Goal: Task Accomplishment & Management: Use online tool/utility

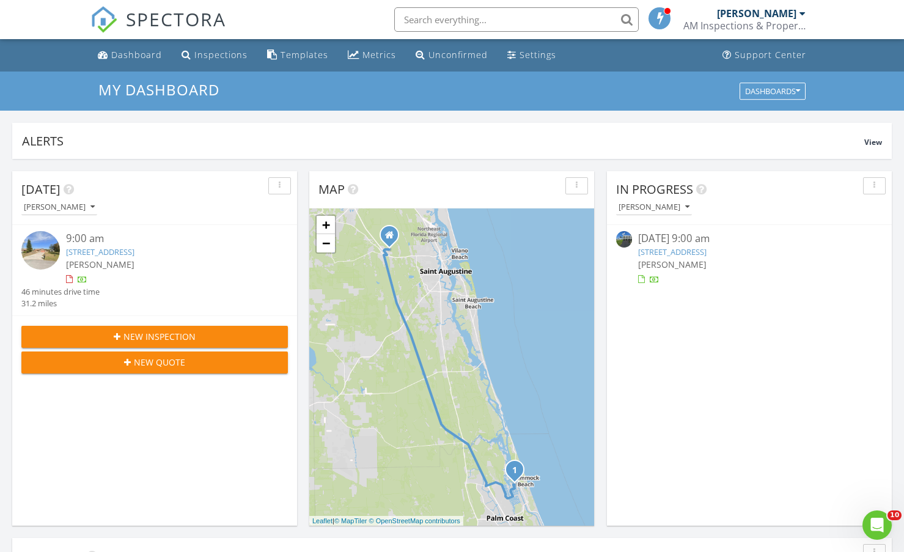
click at [122, 255] on link "11 Cheyenne Ct, Palm Coast, FL 32137" at bounding box center [100, 251] width 68 height 11
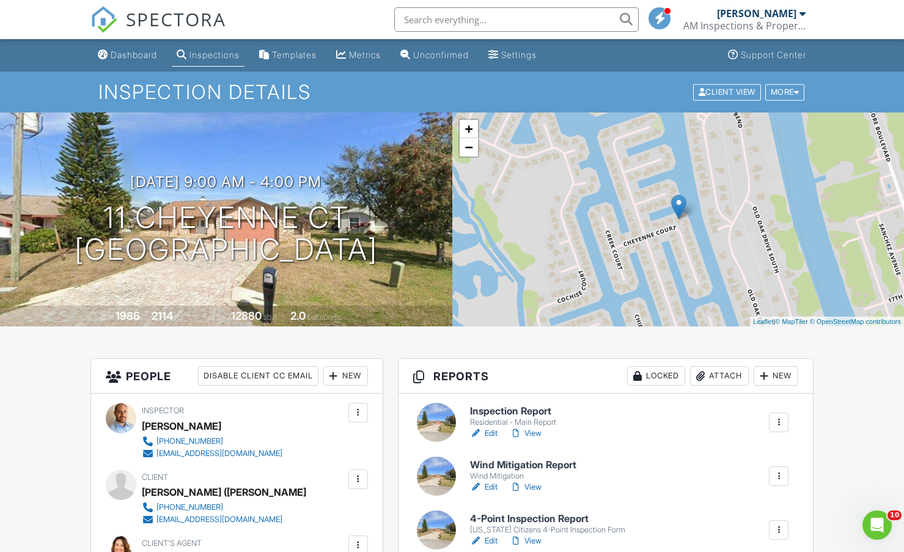
scroll to position [203, 0]
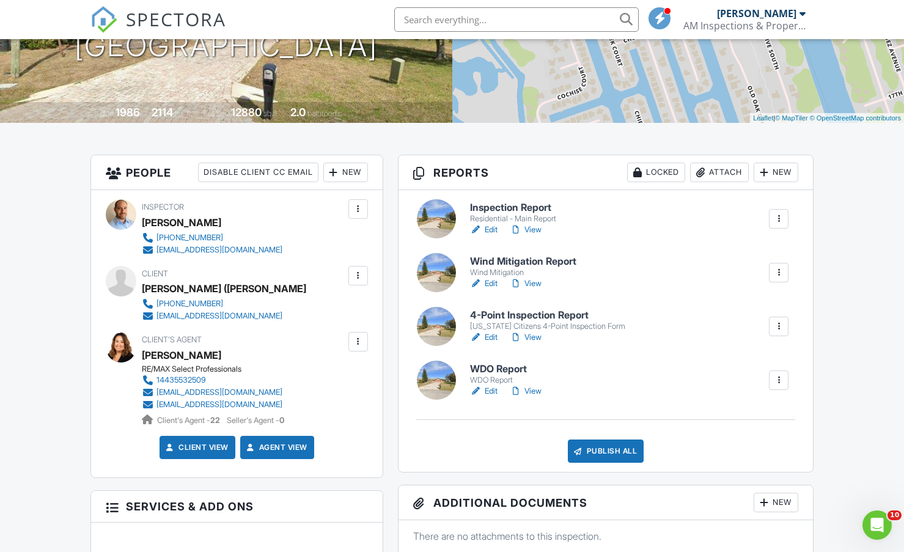
click at [489, 284] on link "Edit" at bounding box center [483, 283] width 27 height 12
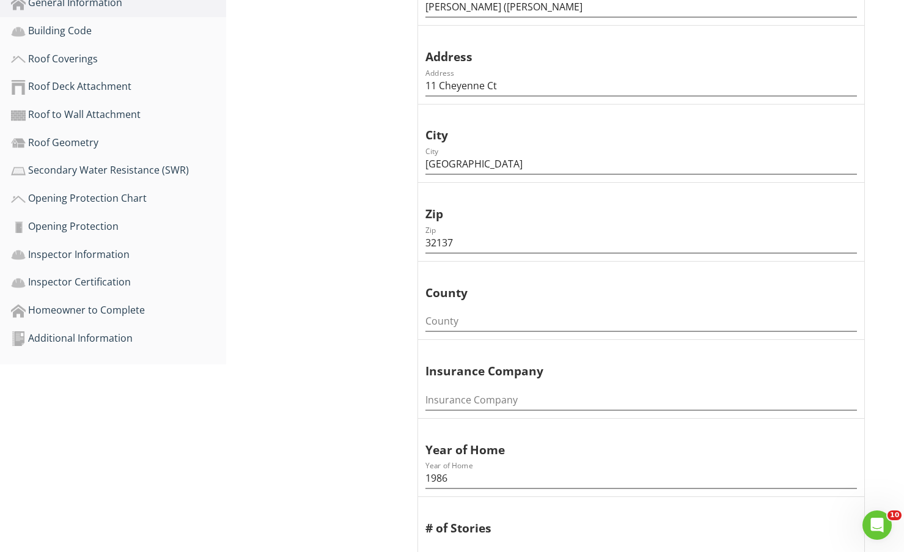
scroll to position [408, 0]
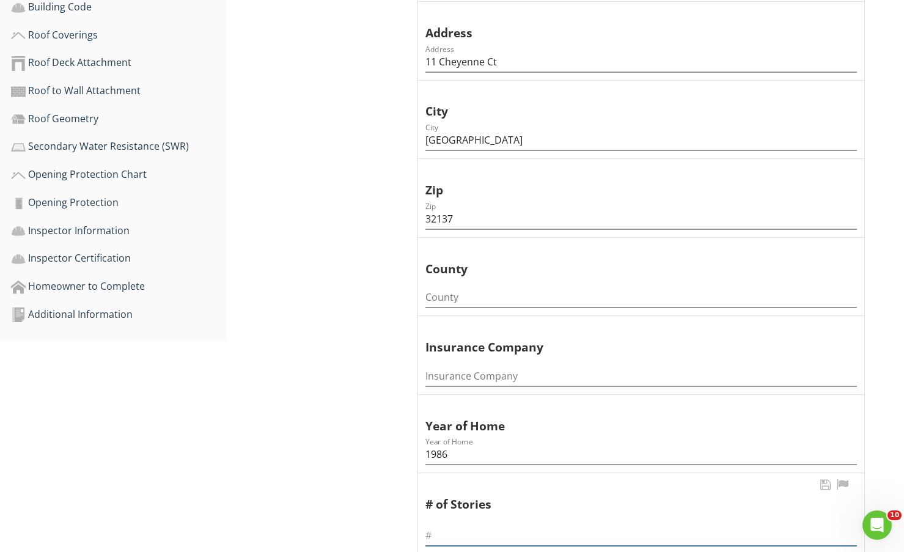
click at [439, 535] on input "text" at bounding box center [640, 535] width 431 height 20
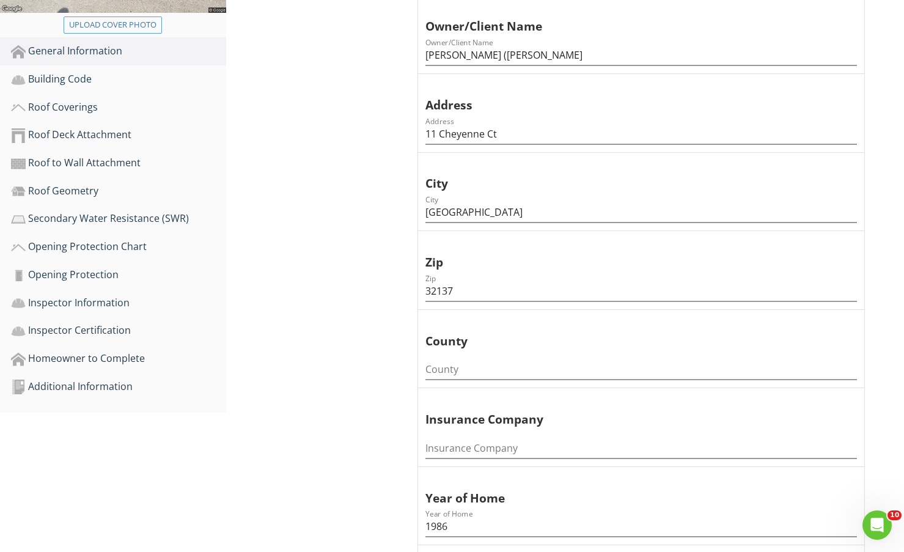
scroll to position [306, 0]
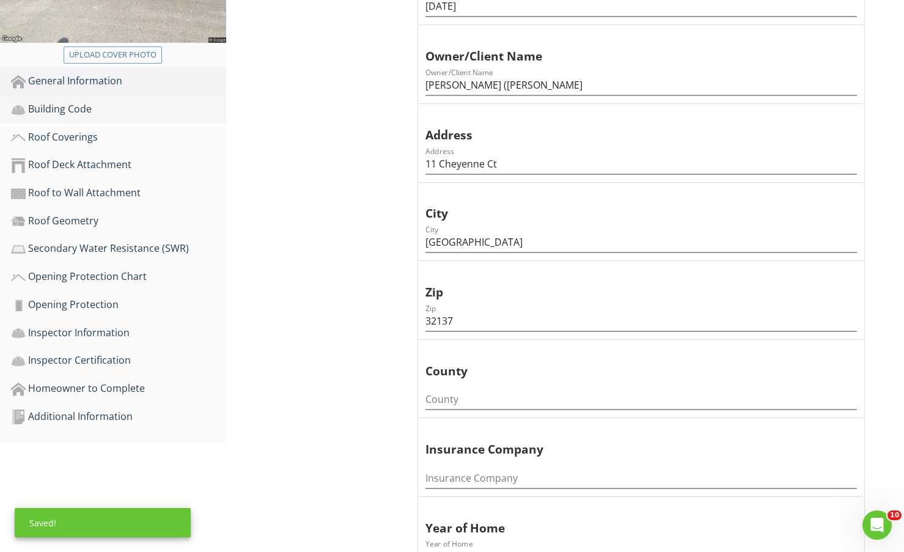
type input "1"
click at [89, 102] on div "Building Code" at bounding box center [118, 109] width 215 height 16
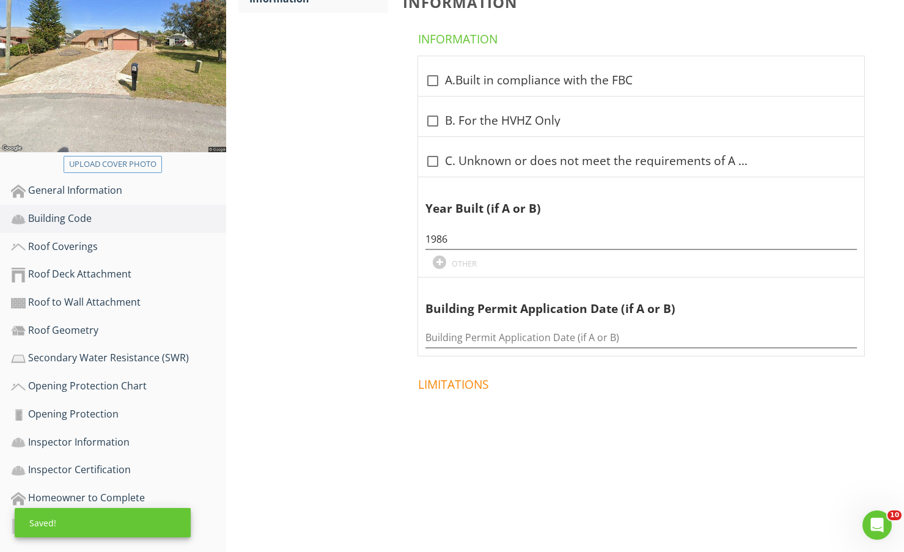
scroll to position [196, 0]
click at [445, 164] on div "check_box_outline_blank C. Unknown or does not meet the requirements of A and B" at bounding box center [640, 161] width 431 height 15
checkbox input "true"
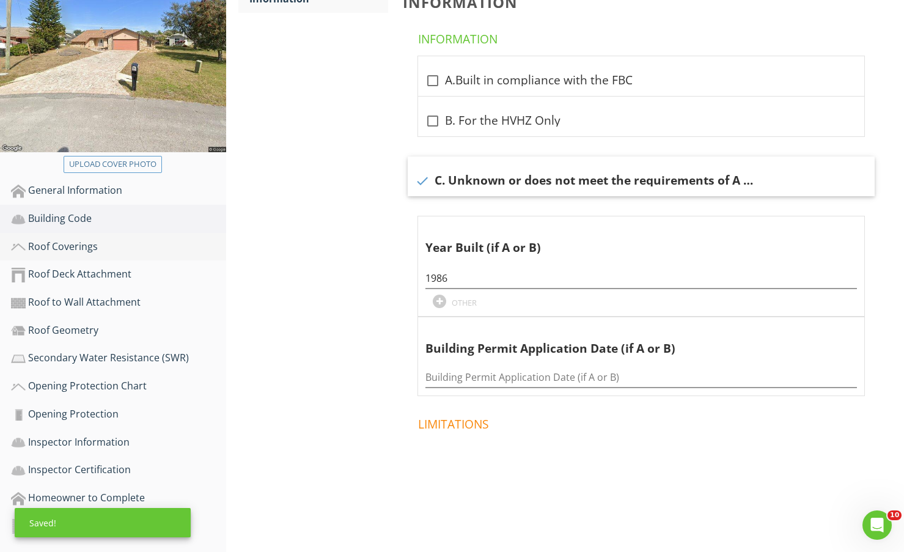
click at [82, 249] on div "Roof Coverings" at bounding box center [118, 247] width 215 height 16
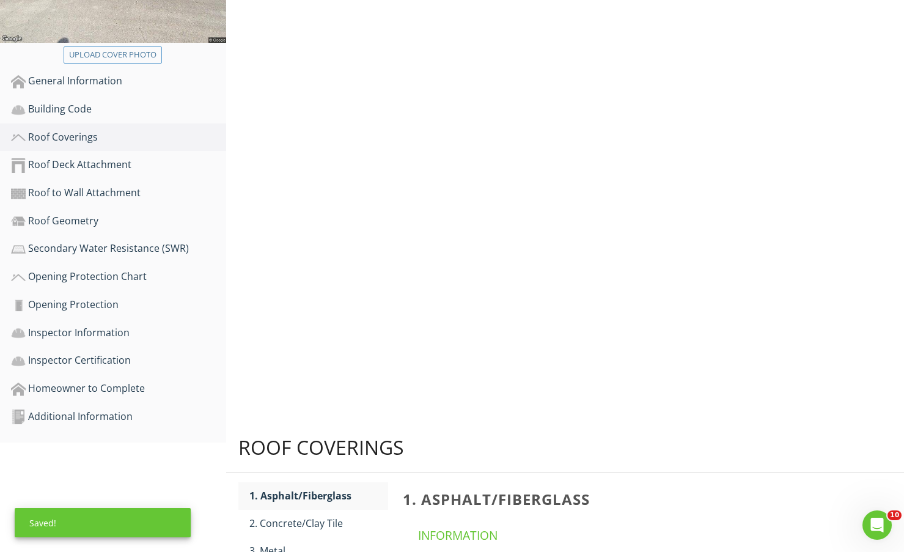
scroll to position [196, 0]
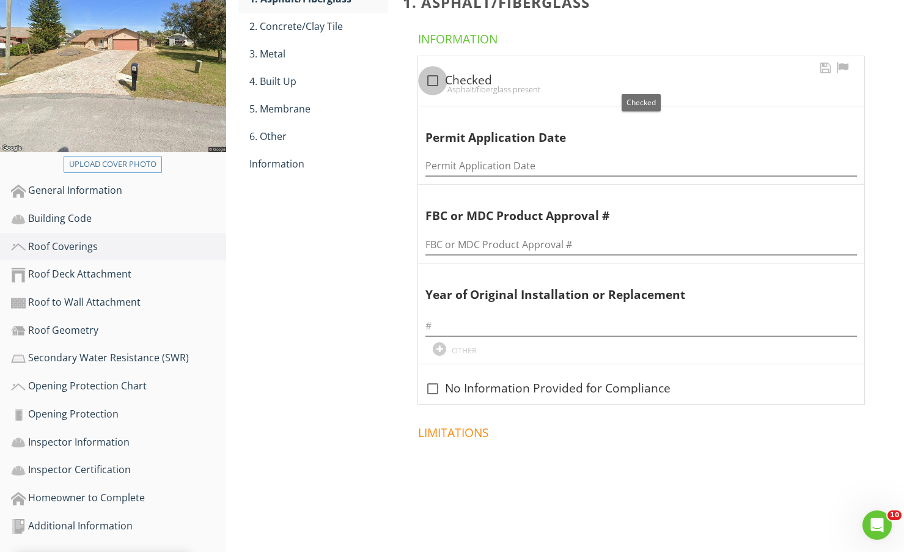
click at [435, 76] on div at bounding box center [432, 80] width 21 height 21
checkbox input "true"
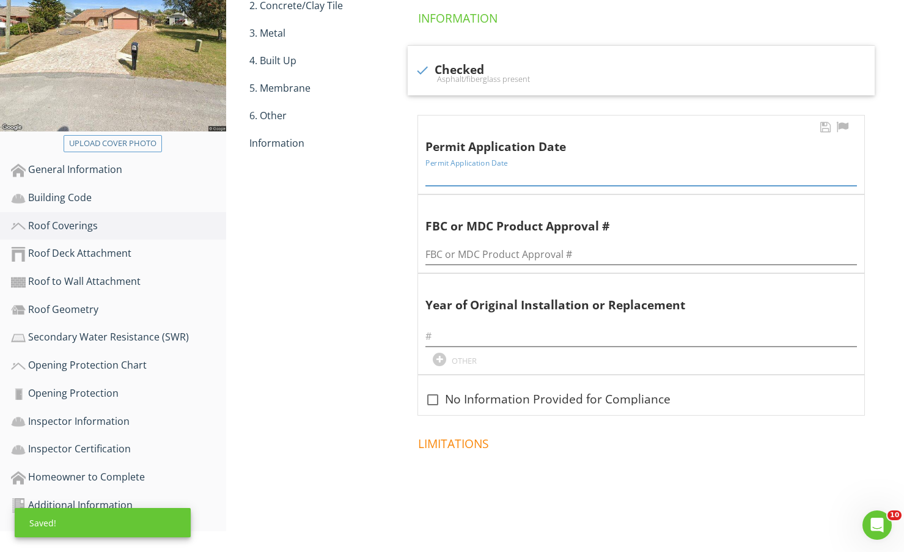
click at [497, 173] on input "Permit Application Date" at bounding box center [640, 176] width 431 height 20
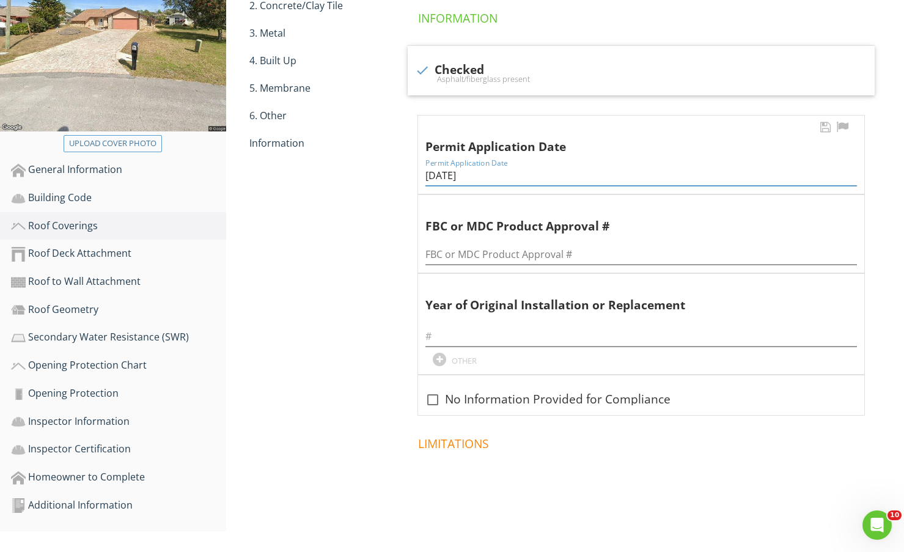
type input "10/16/2020"
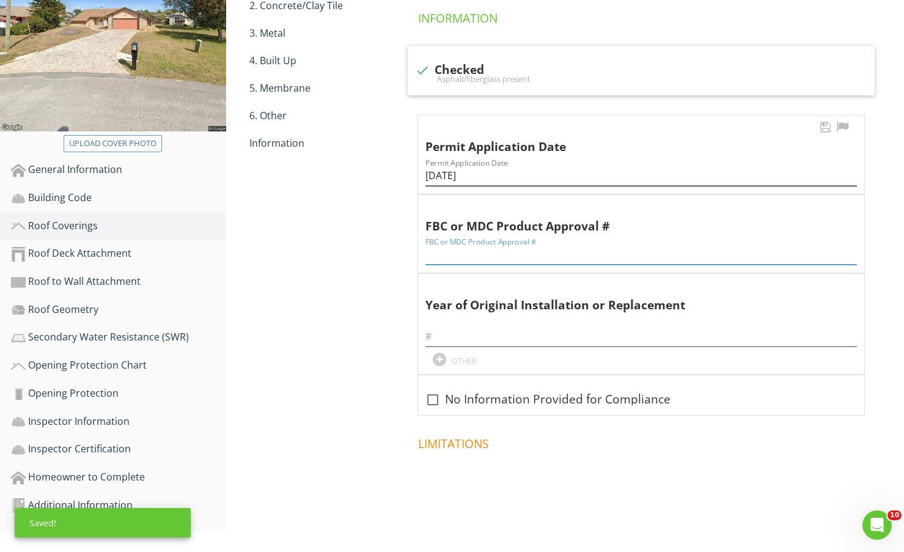
paste input "Permit #2020100788"
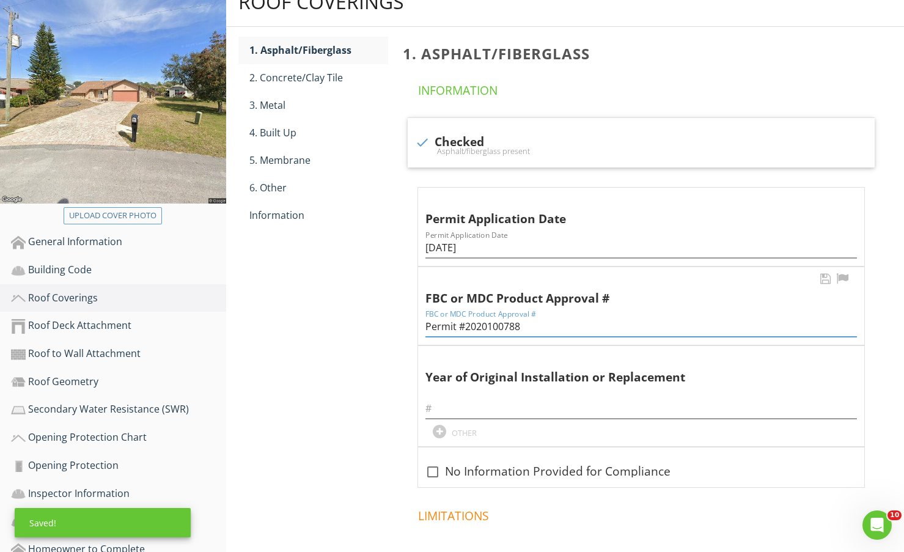
scroll to position [115, 0]
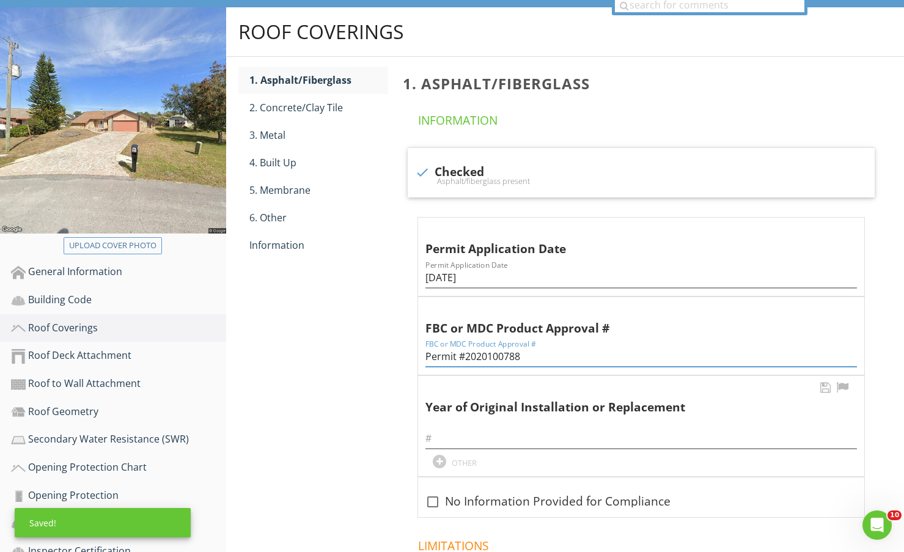
type input "Permit #2020100788"
click at [536, 425] on div at bounding box center [640, 434] width 431 height 27
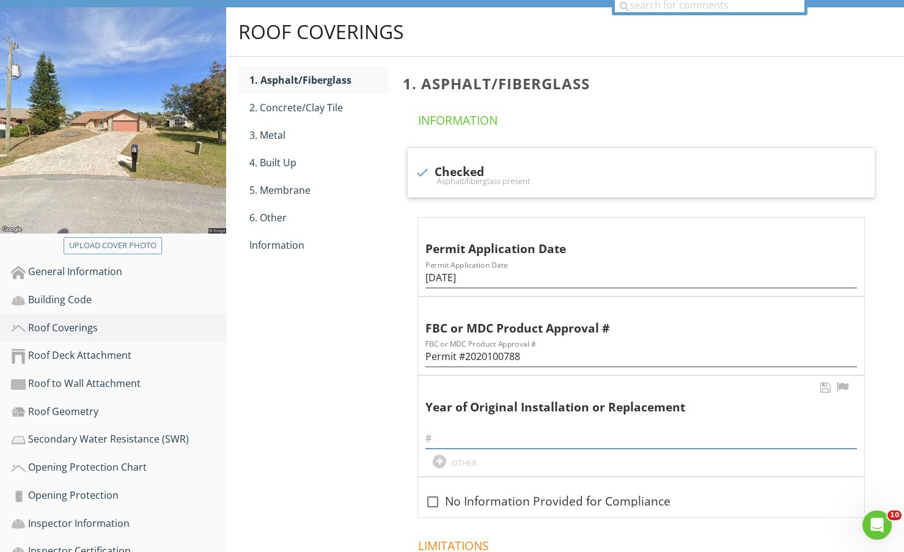
click at [533, 439] on input "text" at bounding box center [640, 438] width 431 height 20
type input "2020"
click at [276, 238] on div "Information" at bounding box center [318, 245] width 139 height 15
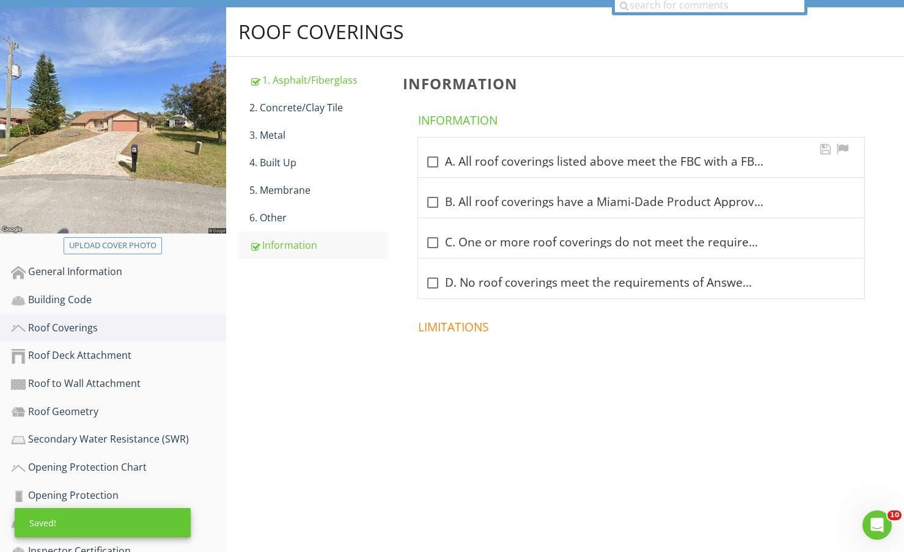
click at [458, 166] on div "check_box_outline_blank A. All roof coverings listed above meet the FBC with a …" at bounding box center [640, 162] width 431 height 15
checkbox input "true"
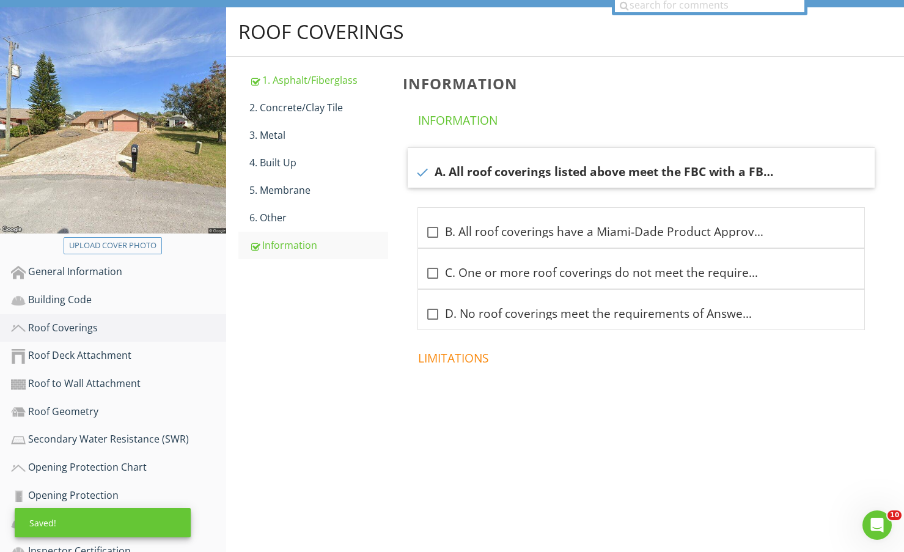
click at [338, 432] on div "Roof Coverings 1. Asphalt/Fiberglass 2. Concrete/Clay Tile 3. Metal 4. Built Up…" at bounding box center [565, 236] width 678 height 459
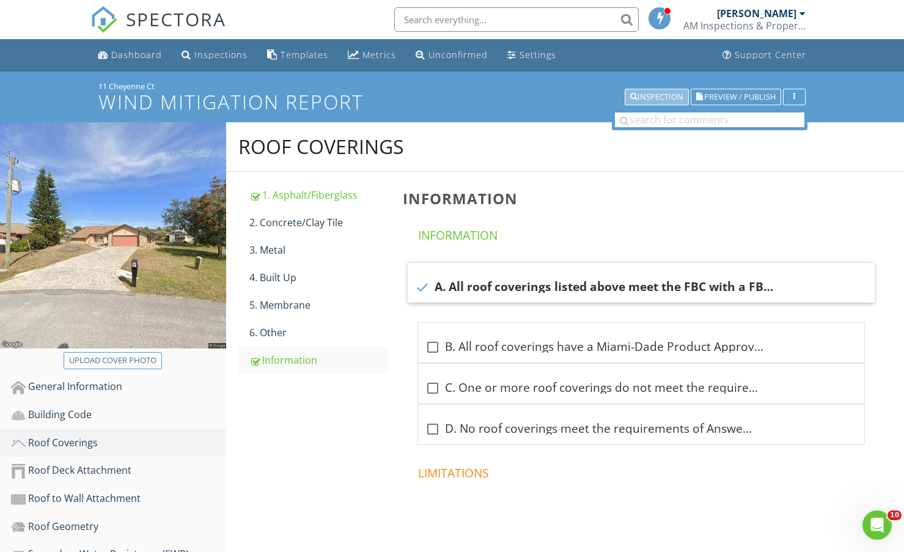
click at [672, 98] on div "Inspection" at bounding box center [656, 97] width 53 height 9
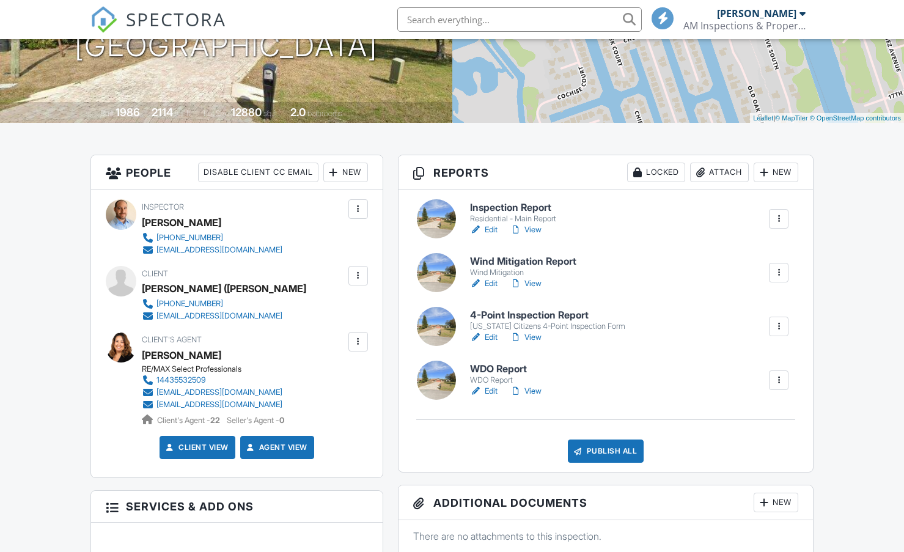
scroll to position [203, 0]
click at [489, 339] on link "Edit" at bounding box center [483, 337] width 27 height 12
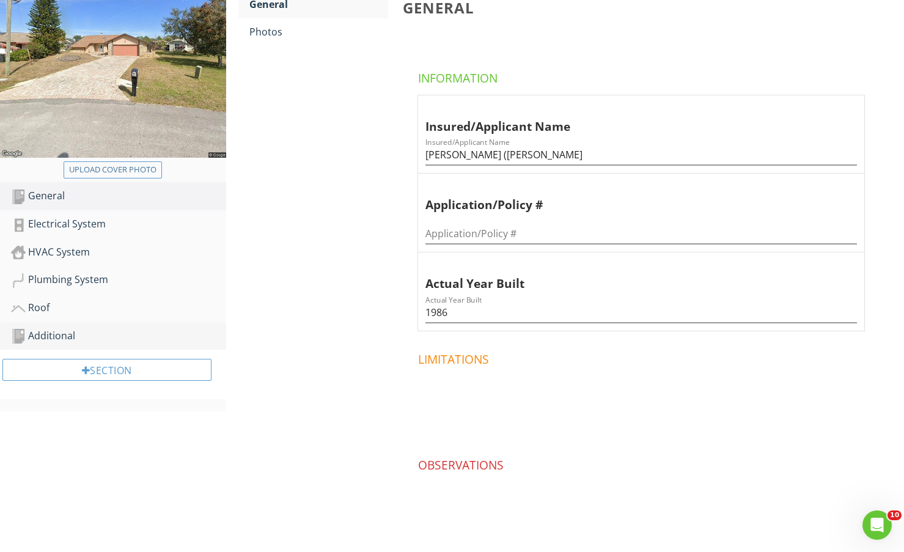
scroll to position [203, 0]
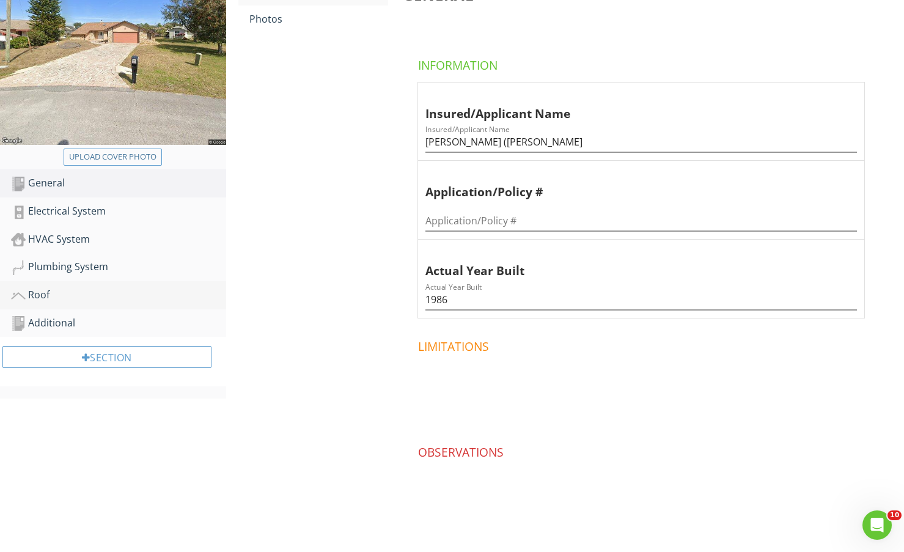
click at [95, 287] on div "Roof" at bounding box center [118, 295] width 215 height 16
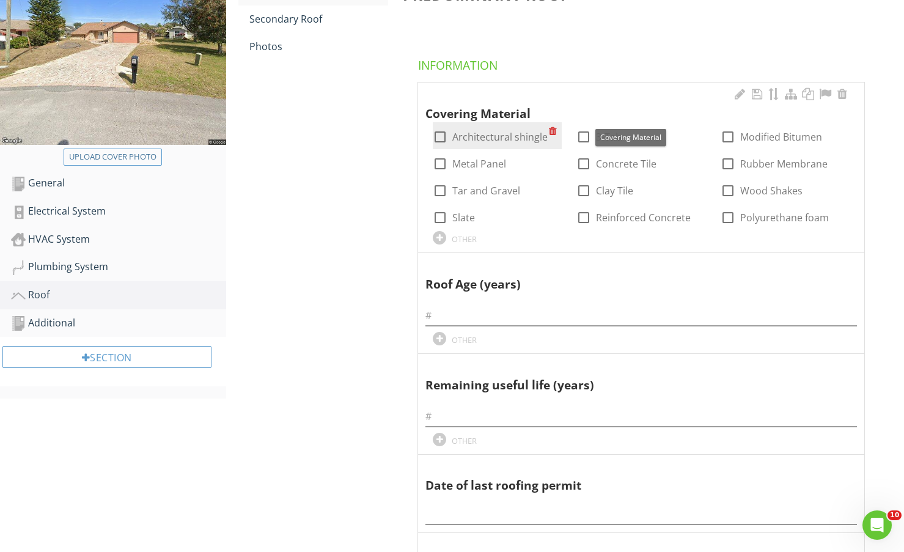
click at [492, 134] on label "Architectural shingle" at bounding box center [499, 137] width 95 height 12
checkbox input "true"
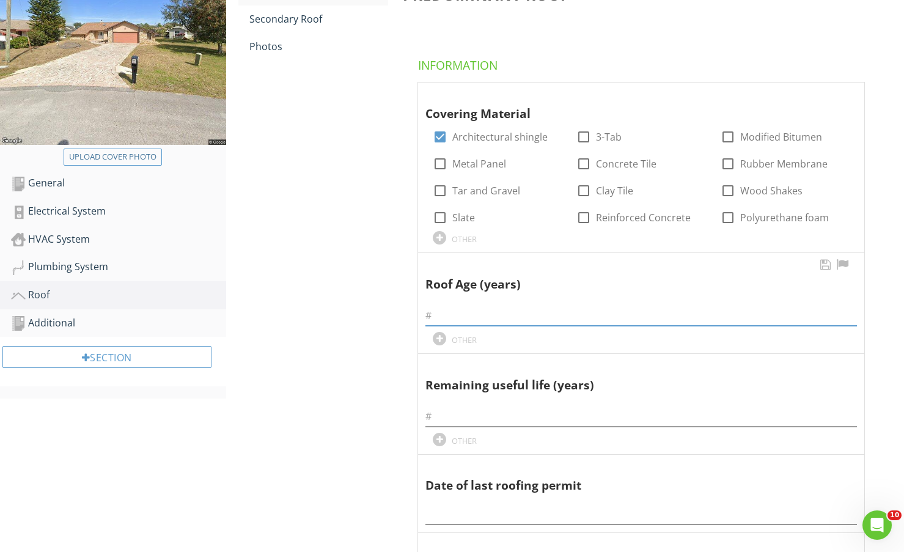
click at [469, 324] on input "text" at bounding box center [640, 316] width 431 height 20
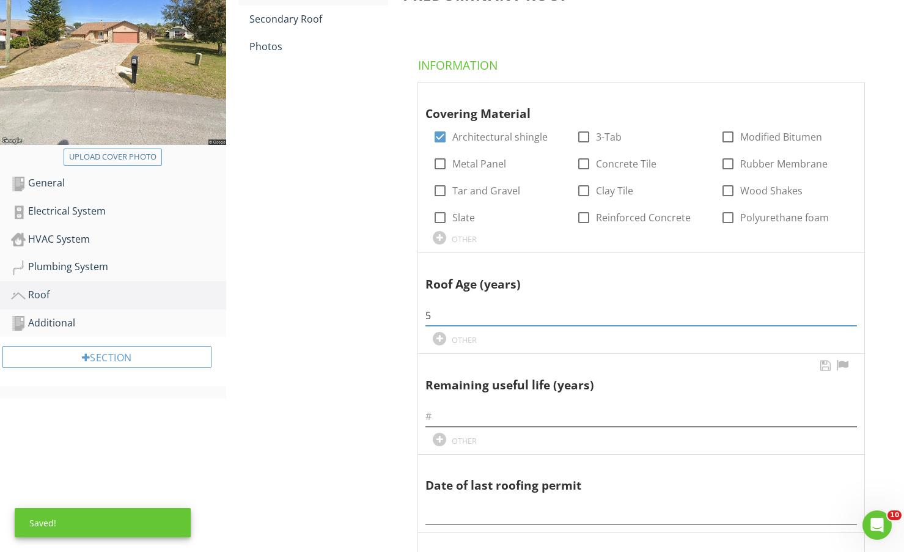
type input "5"
click at [581, 416] on input "text" at bounding box center [640, 416] width 431 height 20
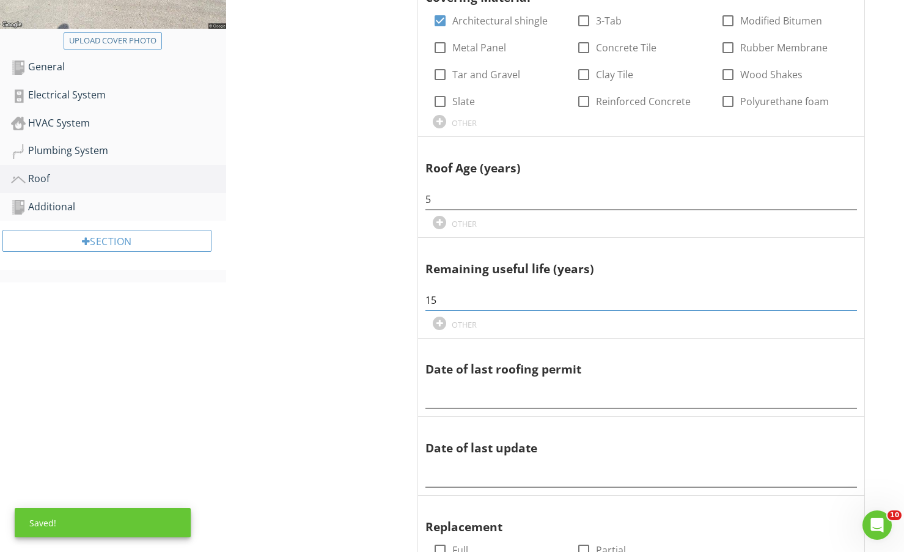
scroll to position [408, 0]
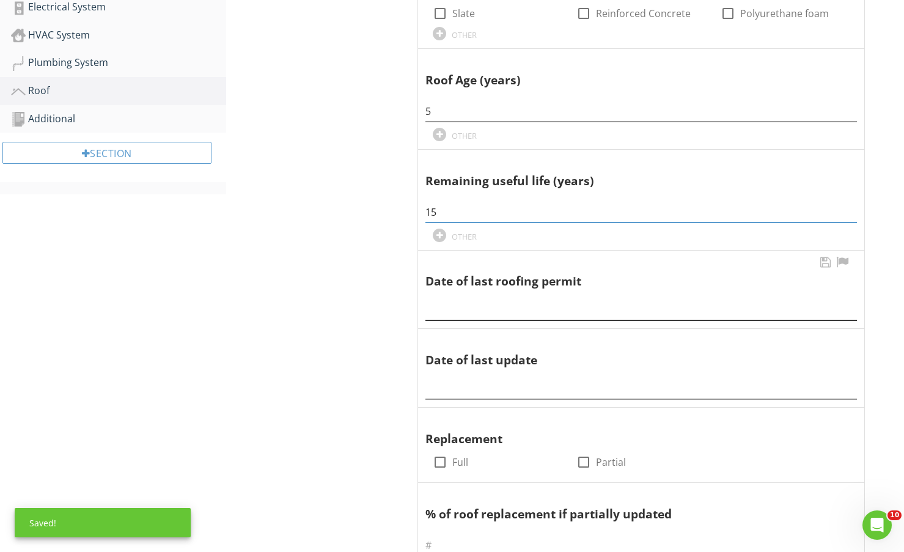
type input "15"
click at [495, 313] on input "text" at bounding box center [640, 310] width 431 height 20
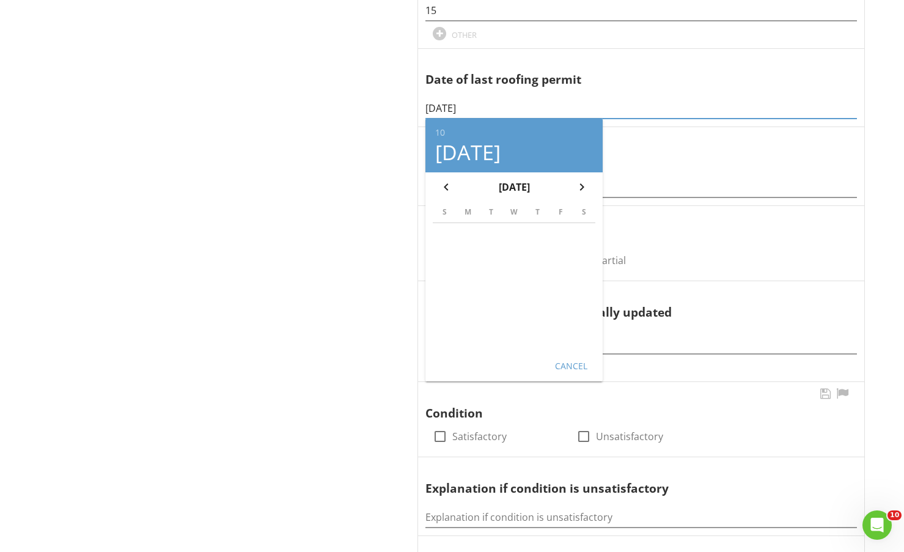
scroll to position [611, 0]
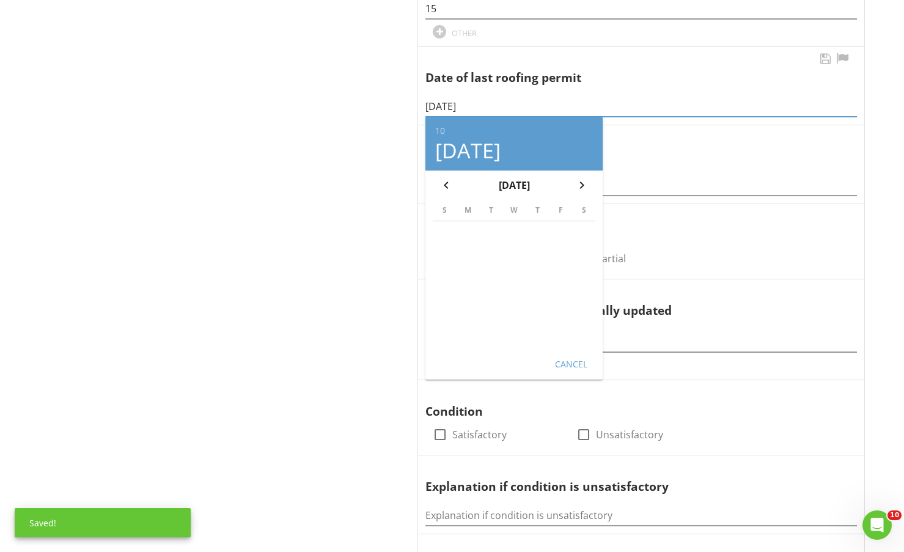
type input "10/16/2020"
click at [584, 370] on button "Cancel" at bounding box center [571, 364] width 54 height 22
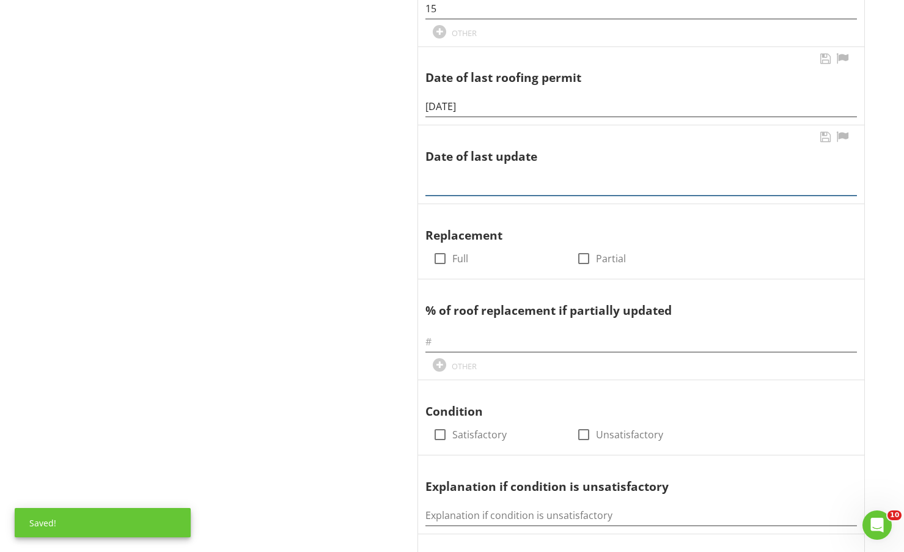
click at [442, 188] on input "text" at bounding box center [640, 185] width 431 height 20
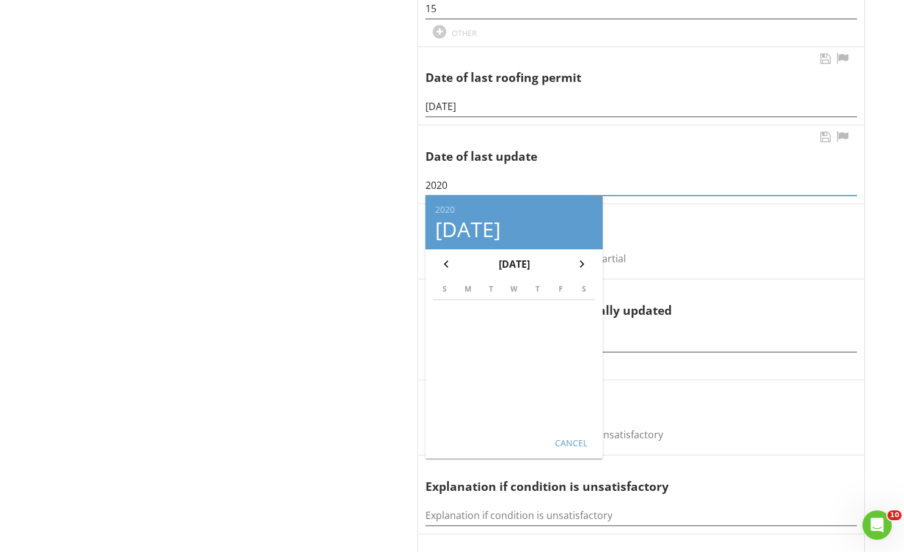
type input "2020"
click at [580, 444] on div "Cancel" at bounding box center [571, 442] width 34 height 13
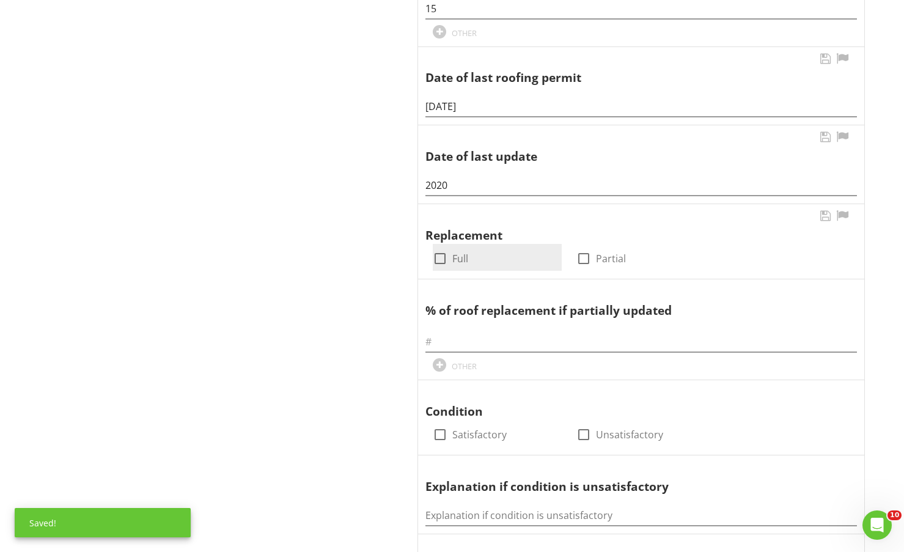
click at [444, 262] on div at bounding box center [440, 258] width 21 height 21
checkbox input "true"
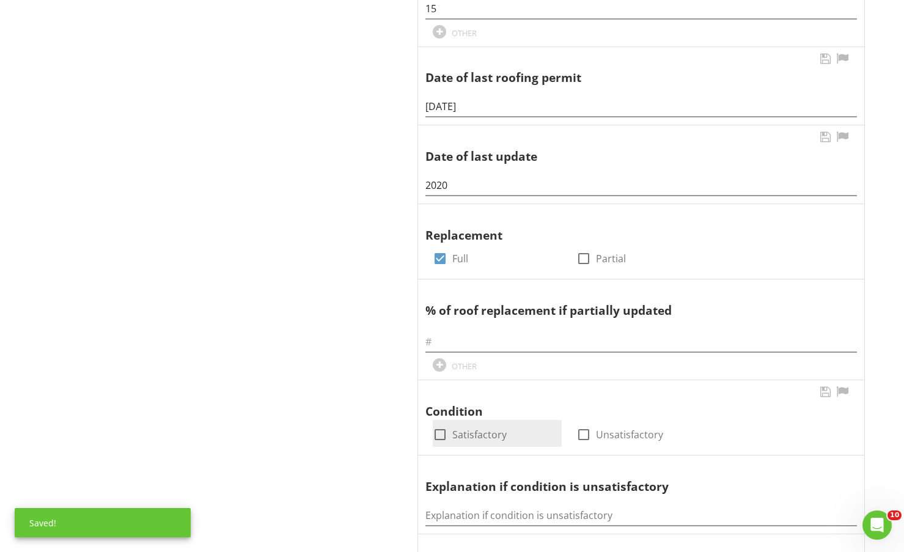
click at [480, 434] on label "Satisfactory" at bounding box center [479, 434] width 54 height 12
checkbox input "true"
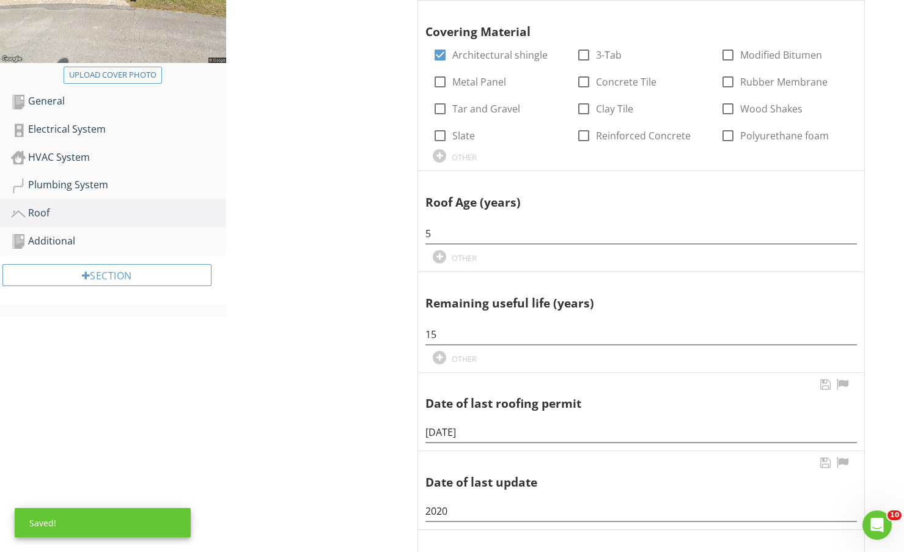
scroll to position [0, 0]
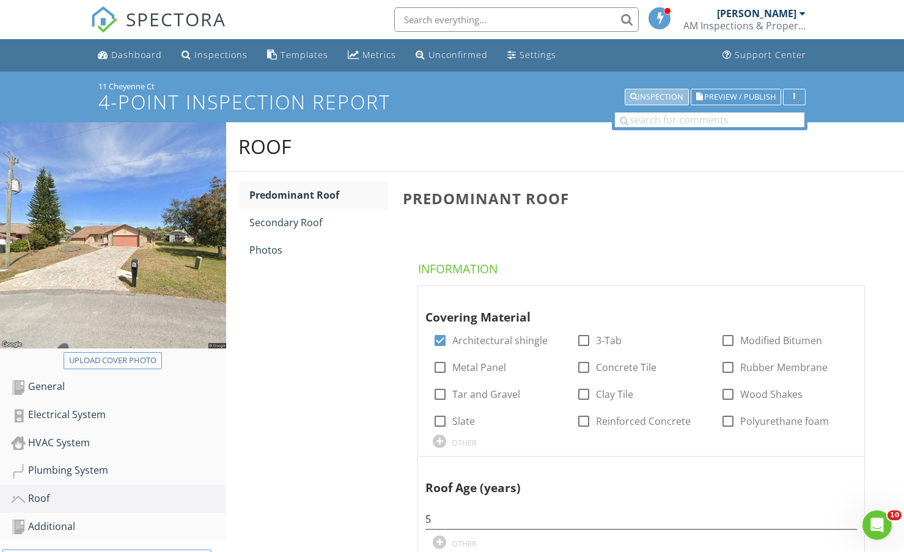
click at [680, 95] on div "Inspection" at bounding box center [656, 97] width 53 height 9
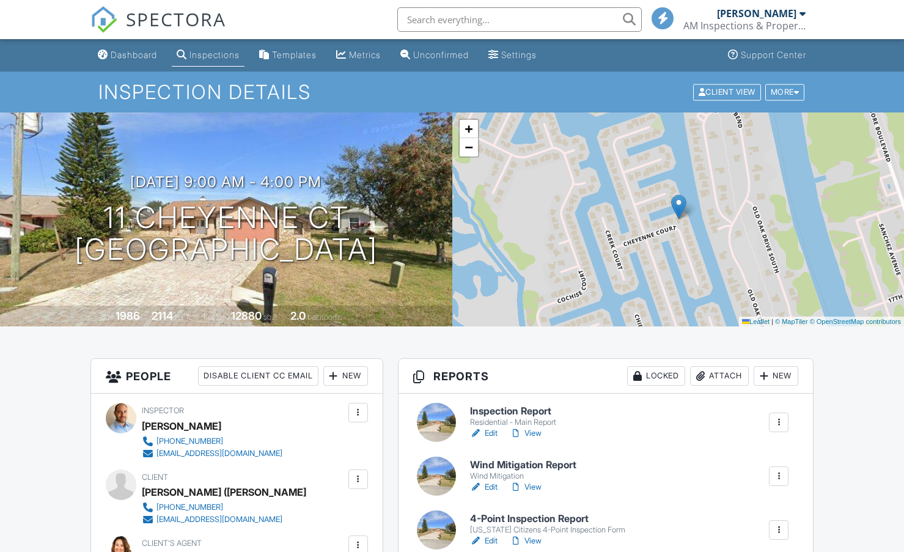
click at [496, 433] on link "Edit" at bounding box center [483, 433] width 27 height 12
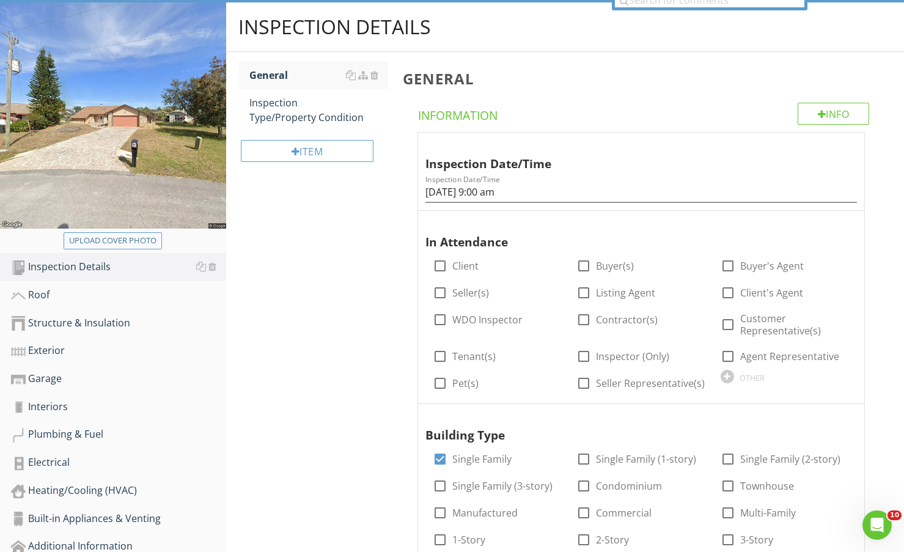
scroll to position [306, 0]
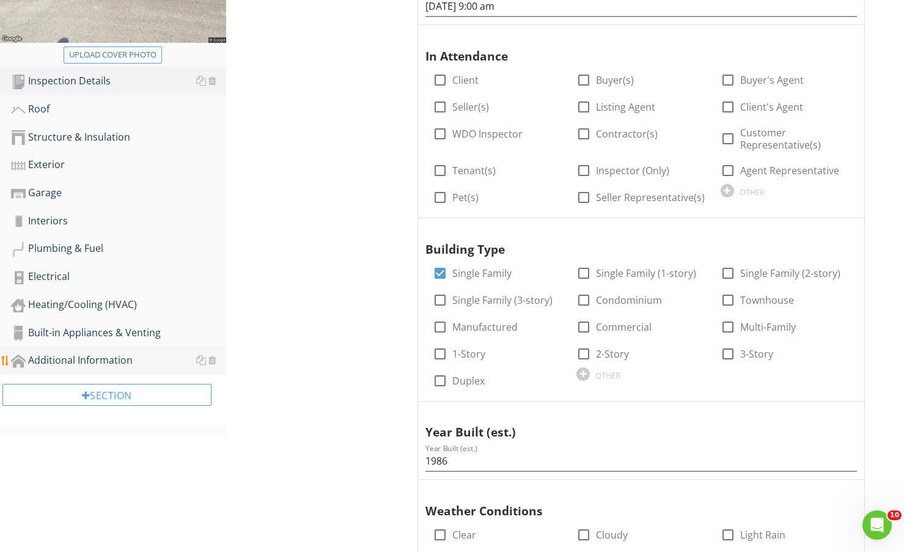
click at [146, 363] on div "Additional Information" at bounding box center [118, 361] width 215 height 16
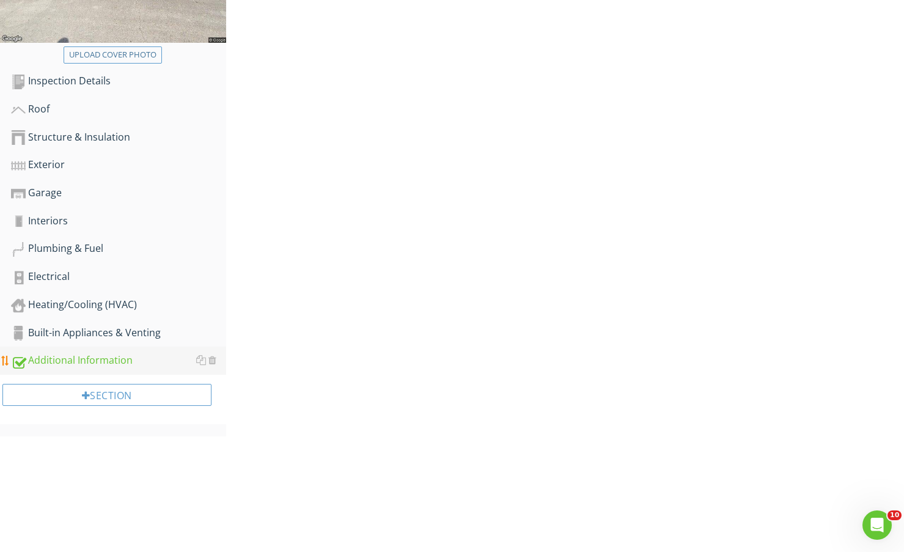
scroll to position [190, 0]
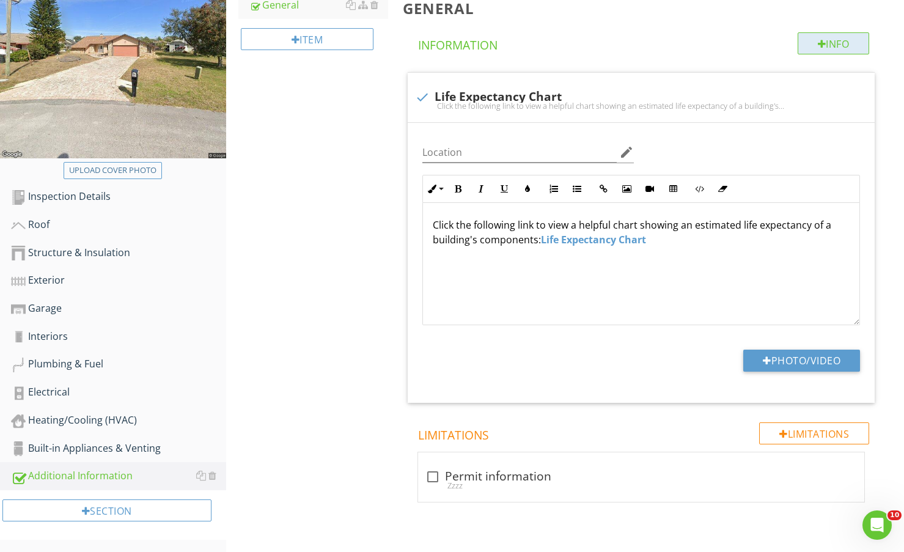
click at [842, 40] on div "Info" at bounding box center [833, 43] width 72 height 22
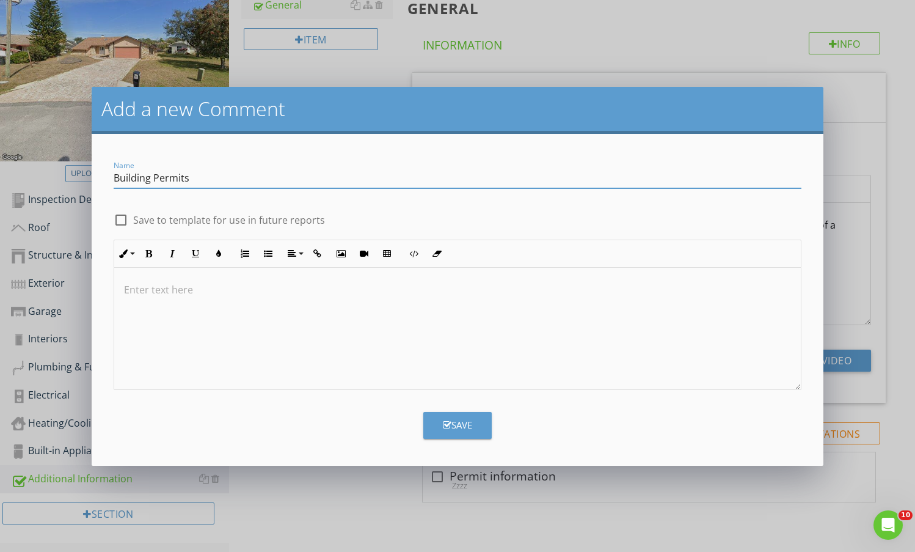
type input "Building Permits"
click at [197, 216] on label "Save to template for use in future reports" at bounding box center [229, 220] width 192 height 12
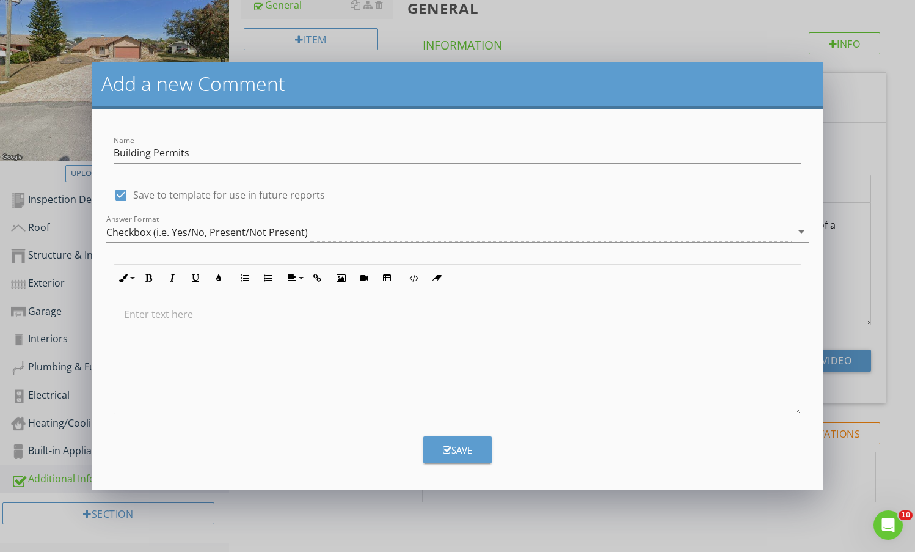
click at [459, 441] on button "Save" at bounding box center [457, 449] width 68 height 27
checkbox input "false"
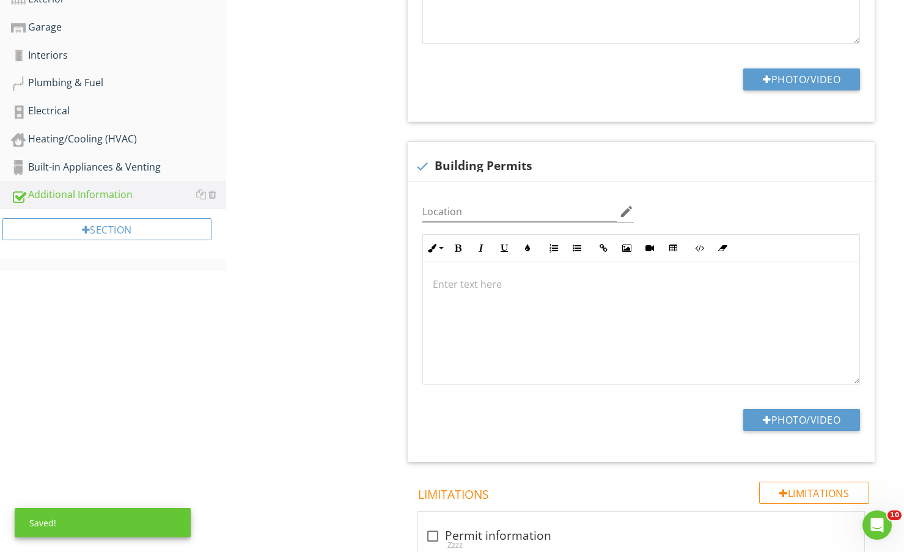
scroll to position [496, 0]
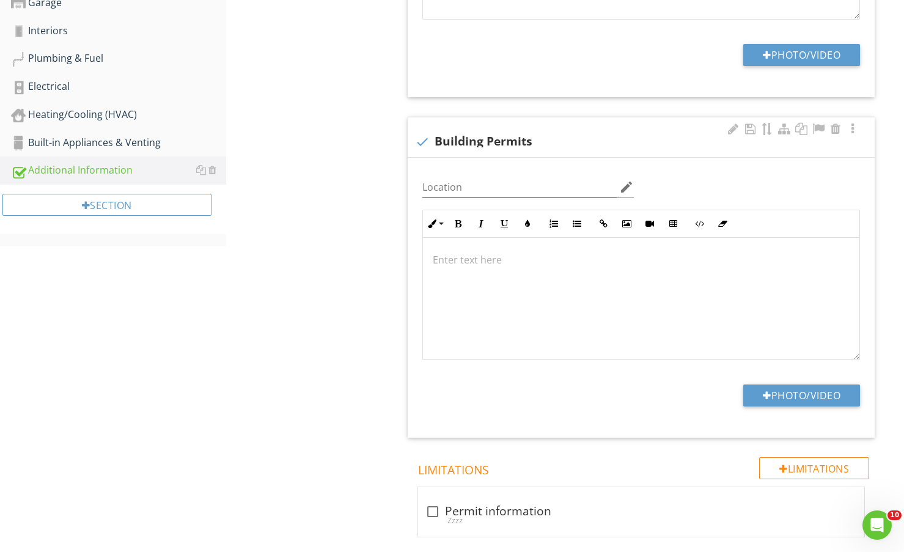
click at [521, 274] on div at bounding box center [641, 299] width 436 height 122
click at [814, 396] on button "Photo/Video" at bounding box center [801, 395] width 117 height 22
type input "C:\fakepath\Screenshot 2025-08-28 075412.jpg"
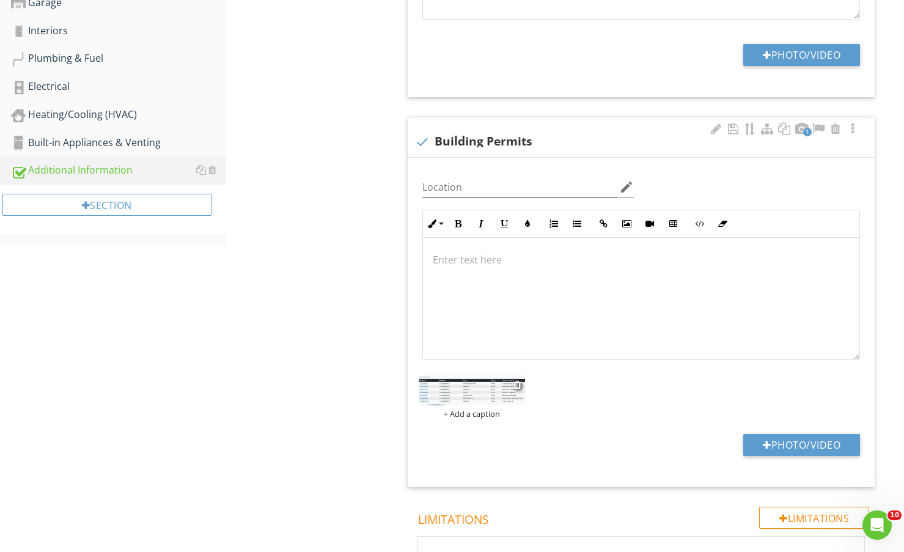
click at [500, 390] on img at bounding box center [471, 390] width 107 height 30
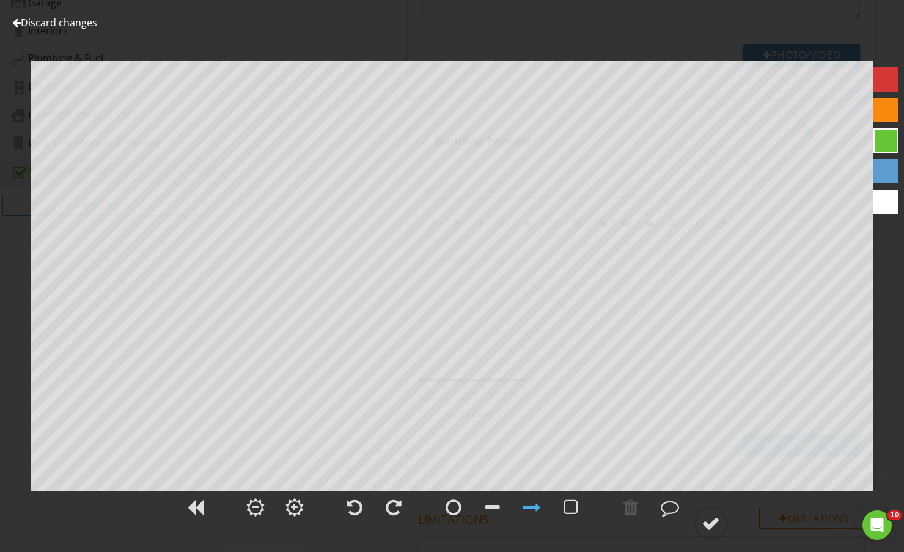
click at [92, 21] on link "Discard changes" at bounding box center [54, 22] width 85 height 13
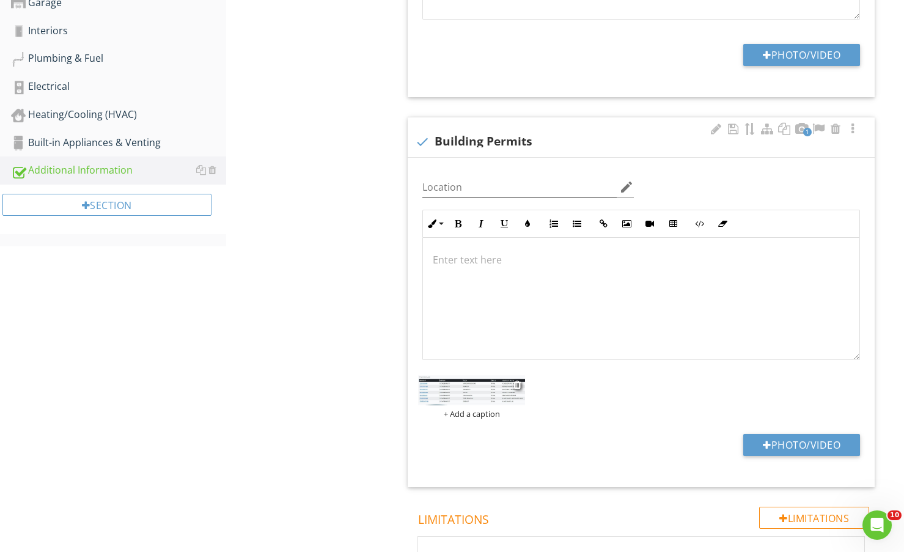
click at [495, 383] on img at bounding box center [471, 390] width 107 height 30
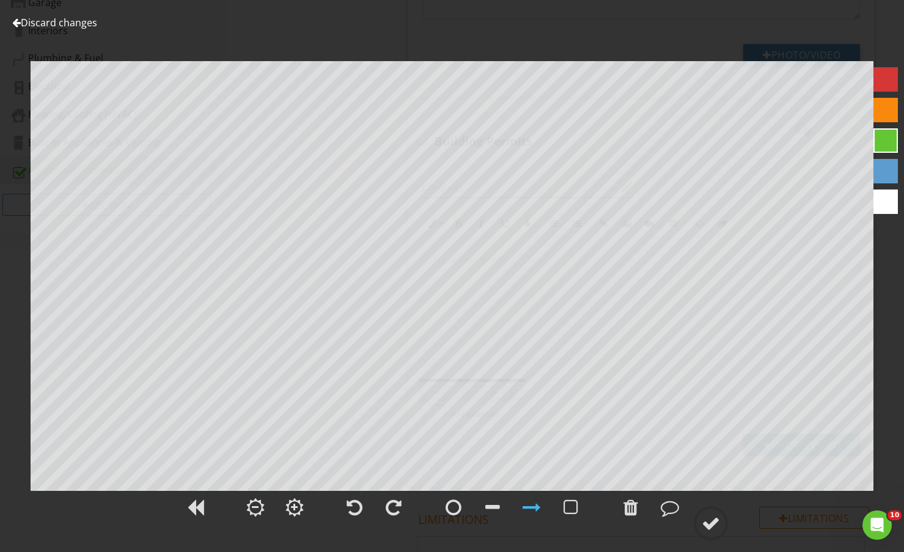
click at [37, 23] on link "Discard changes" at bounding box center [54, 22] width 85 height 13
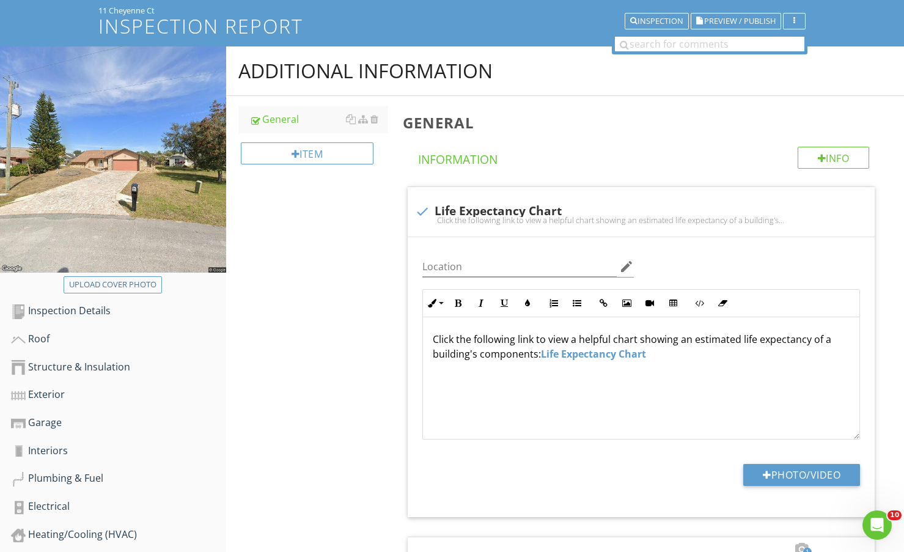
scroll to position [0, 0]
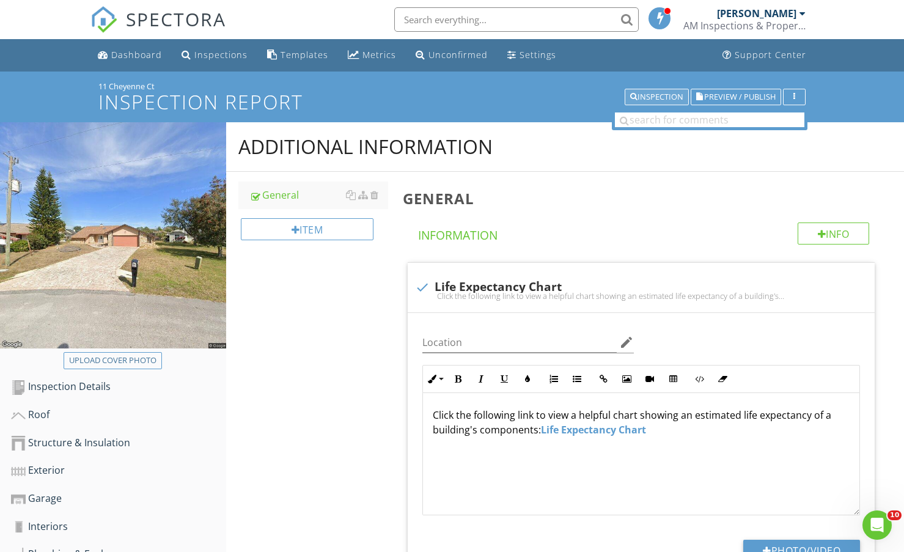
click at [653, 105] on button "Inspection" at bounding box center [656, 97] width 64 height 17
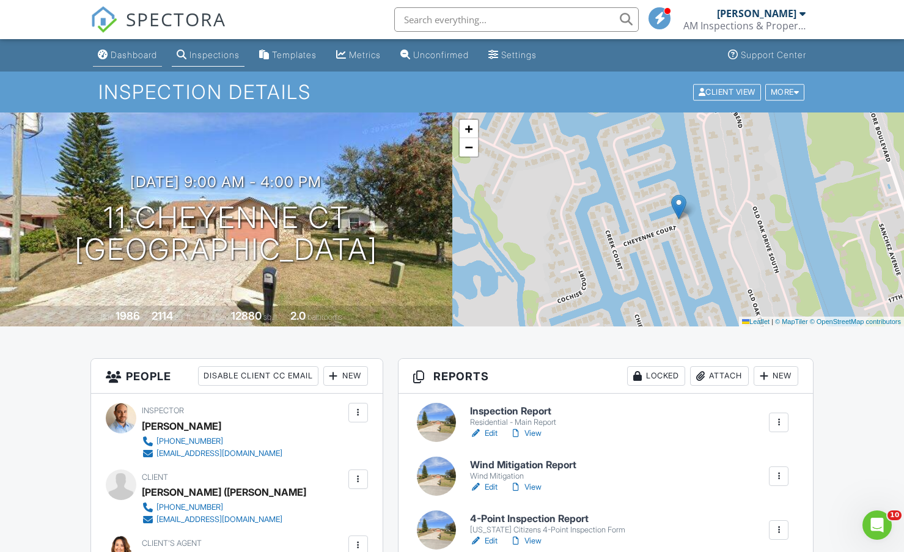
click at [130, 48] on link "Dashboard" at bounding box center [127, 55] width 69 height 23
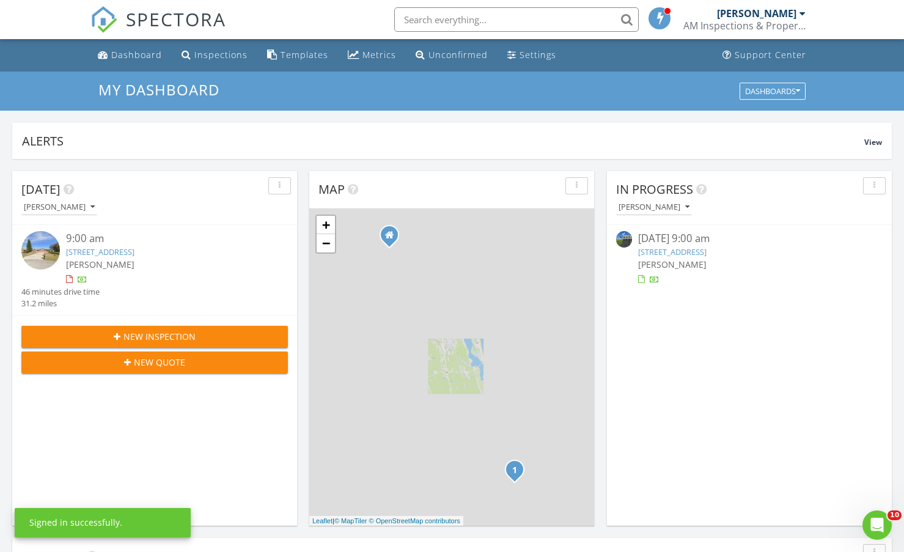
click at [507, 24] on input "text" at bounding box center [516, 19] width 244 height 24
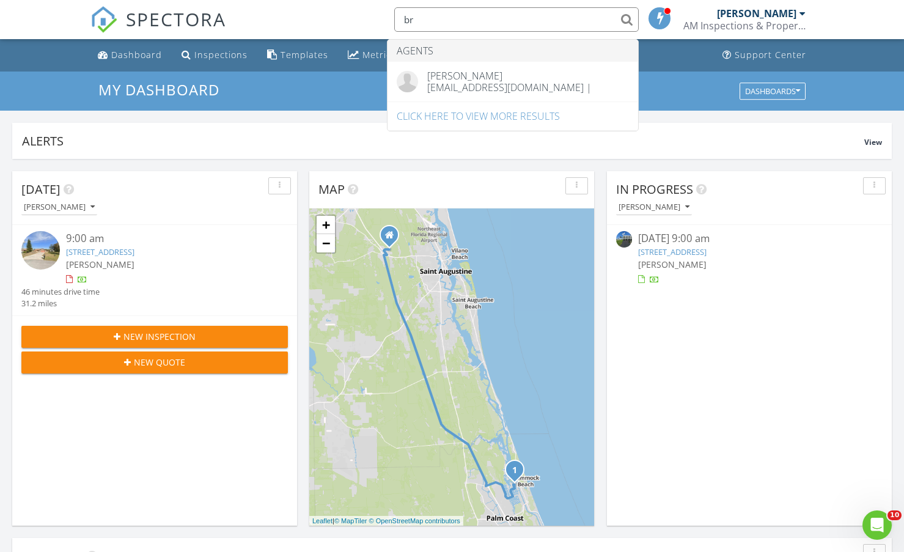
type input "b"
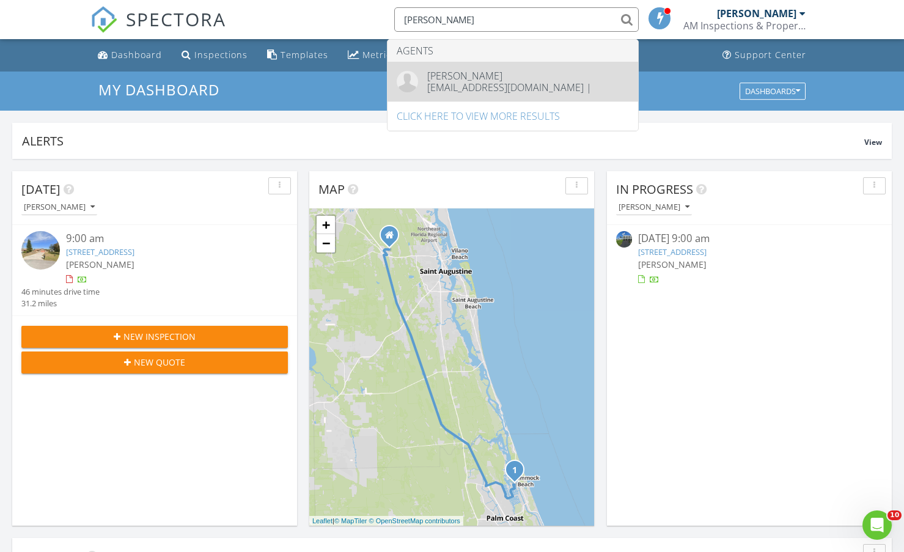
type input "yunker"
